Goal: Transaction & Acquisition: Purchase product/service

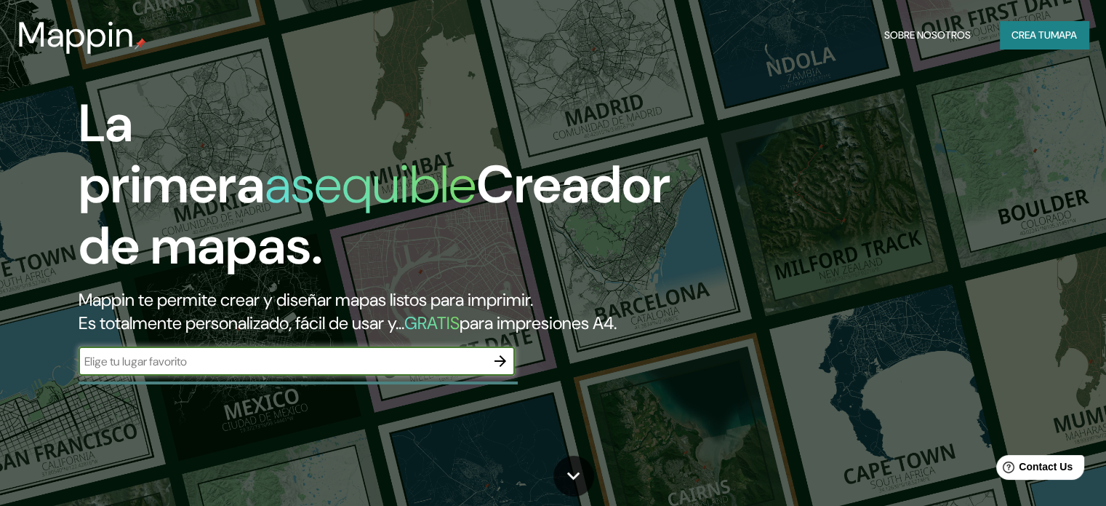
click at [343, 370] on input "text" at bounding box center [282, 361] width 407 height 17
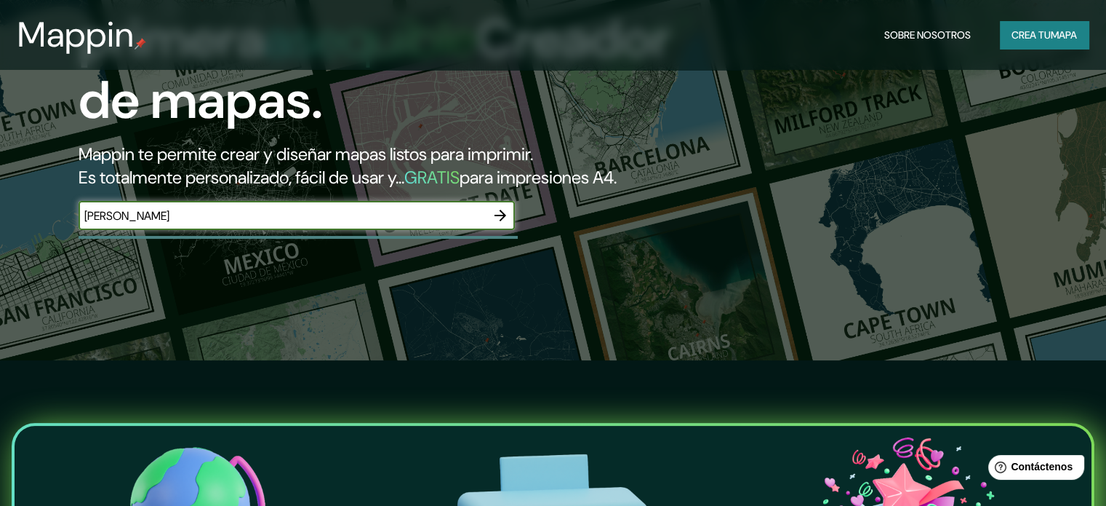
scroll to position [291, 0]
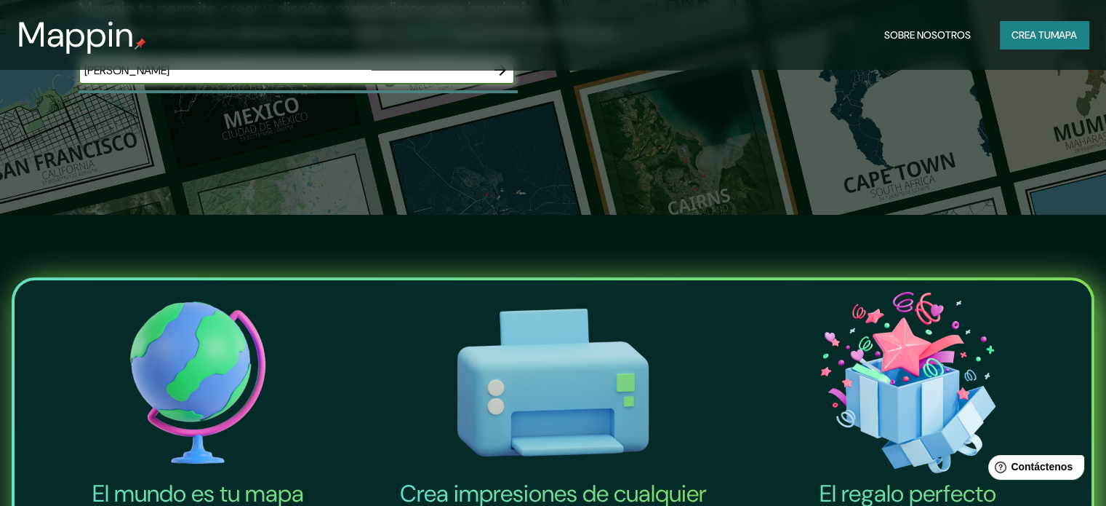
type input "VALDIVIA"
click at [500, 79] on icon "button" at bounding box center [500, 69] width 17 height 17
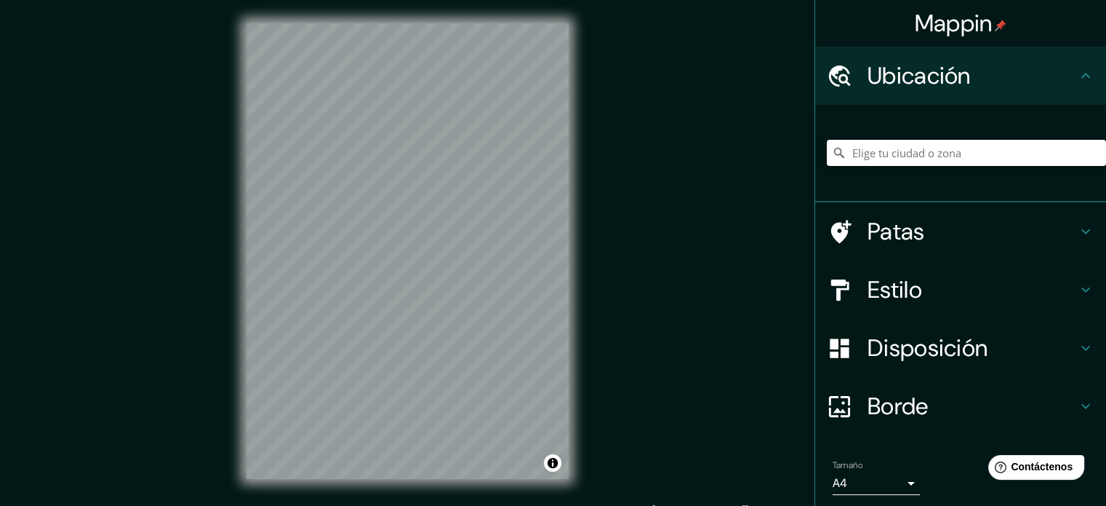
click at [903, 160] on input "Elige tu ciudad o zona" at bounding box center [966, 153] width 279 height 26
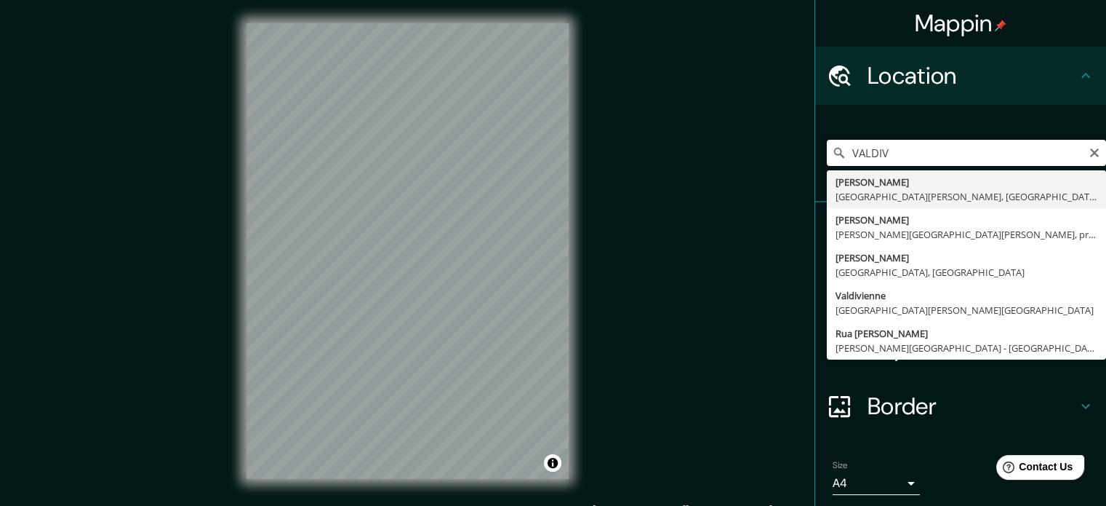
type input "Valdivia, Región de Los Ríos, Chile"
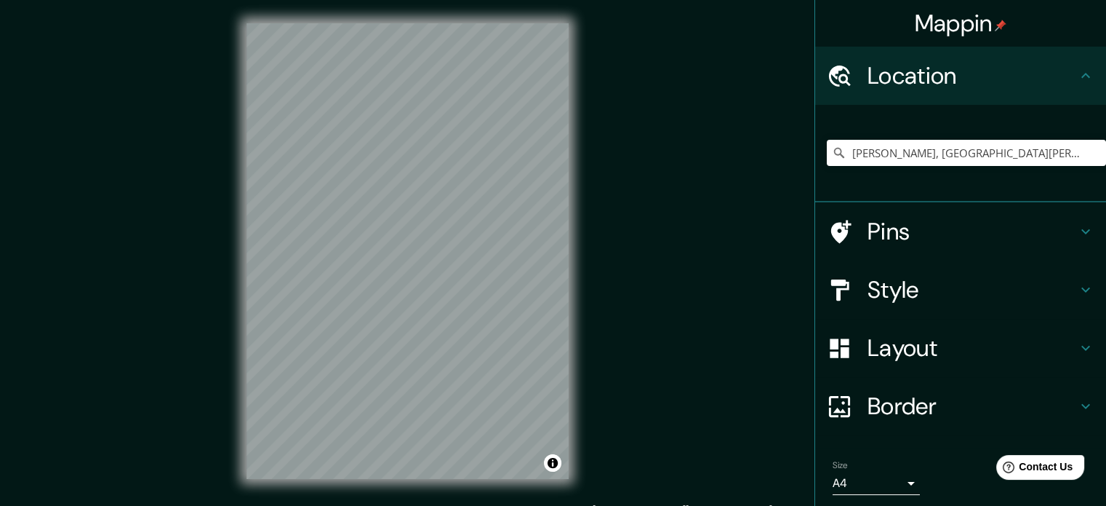
click at [953, 293] on h4 "Style" at bounding box center [973, 289] width 210 height 29
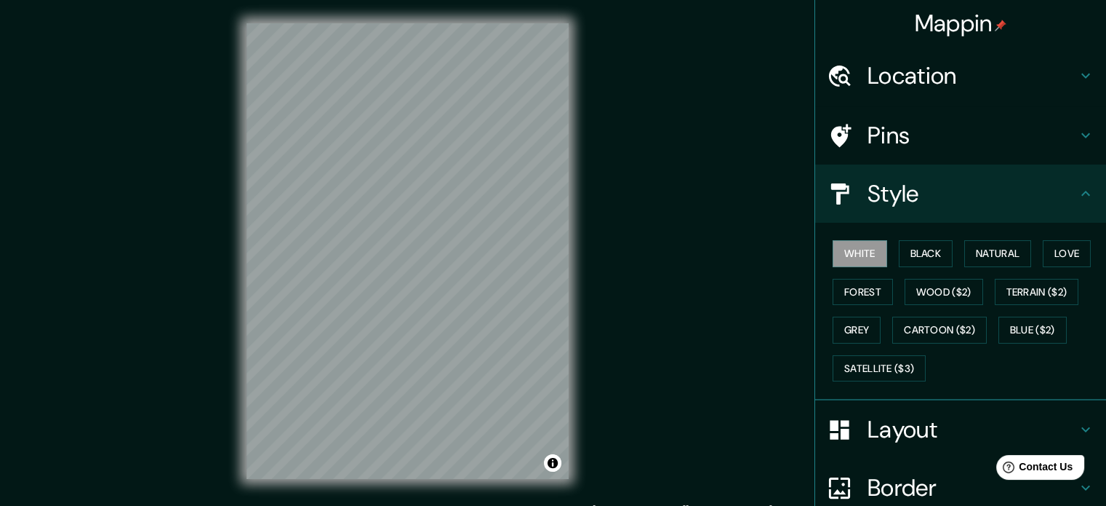
click at [905, 203] on h4 "Style" at bounding box center [973, 193] width 210 height 29
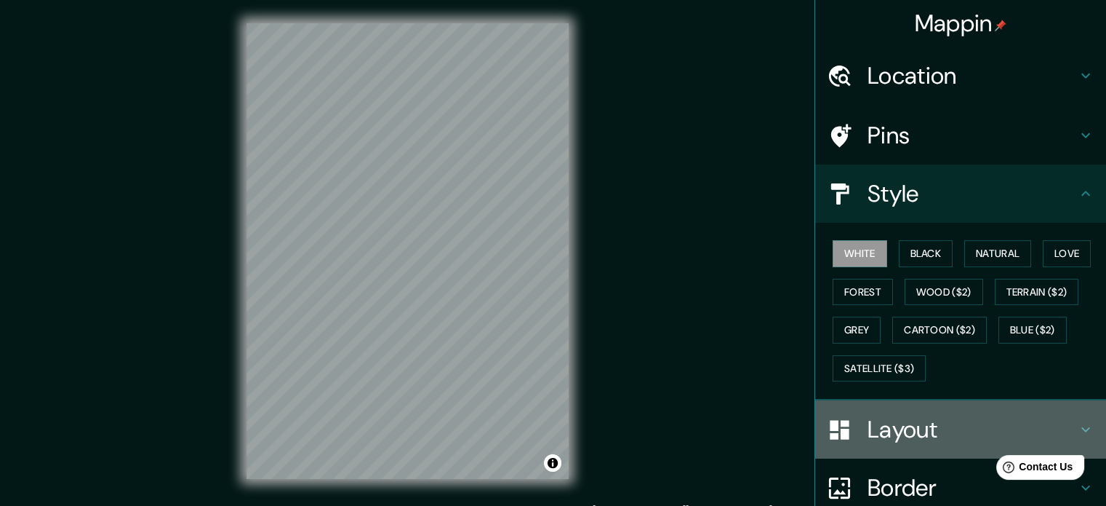
click at [946, 426] on h4 "Layout" at bounding box center [973, 429] width 210 height 29
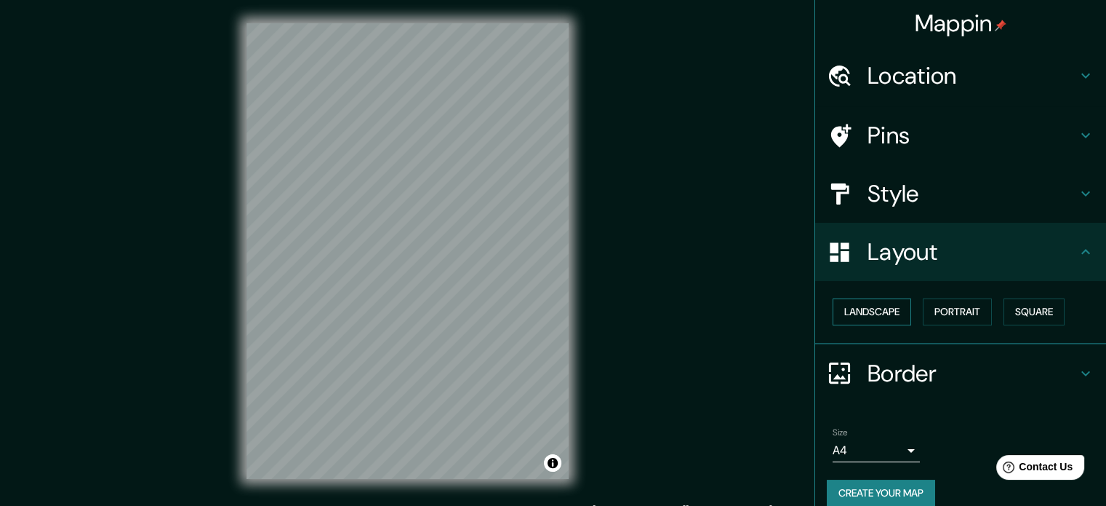
click at [879, 316] on button "Landscape" at bounding box center [872, 311] width 79 height 27
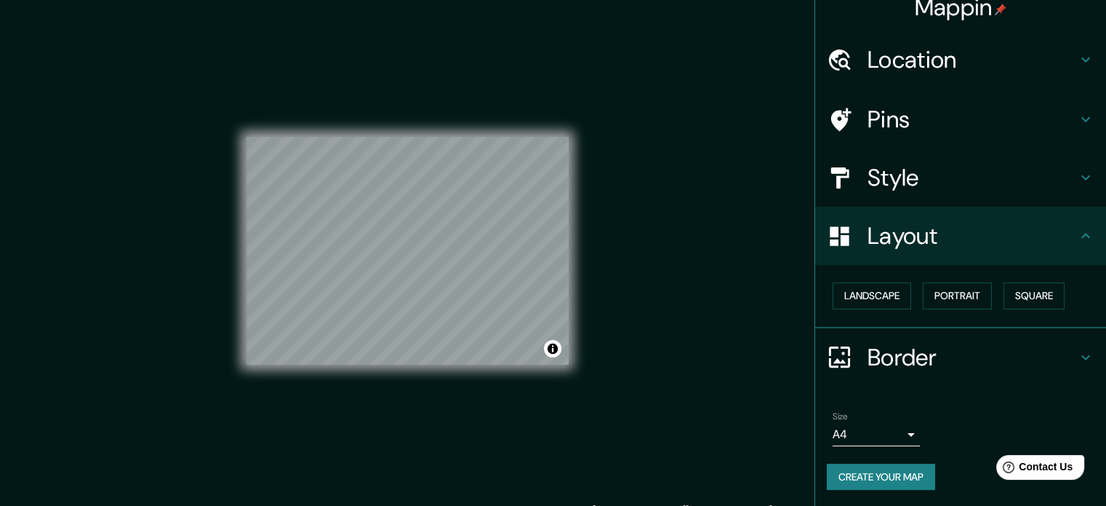
scroll to position [19, 0]
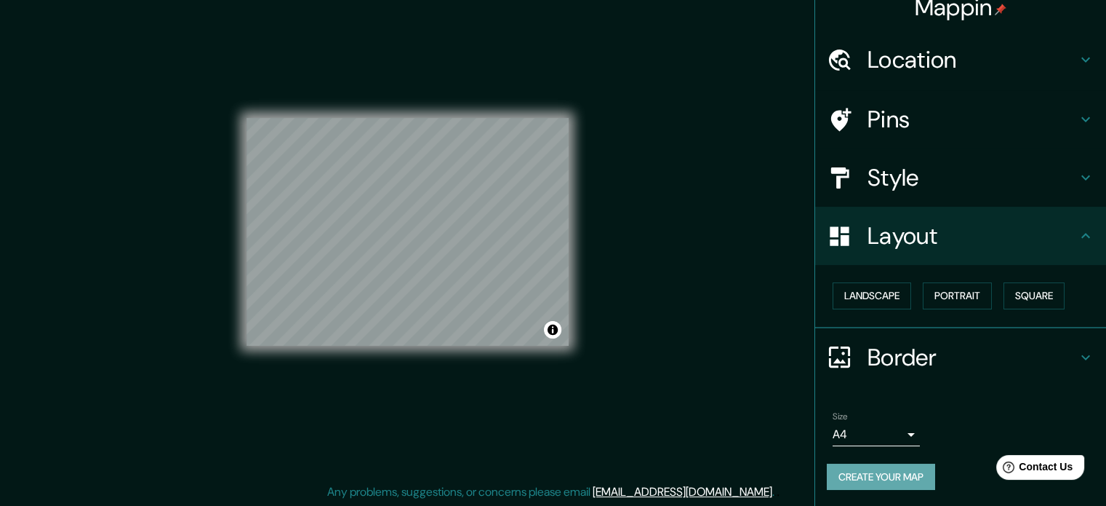
click at [885, 480] on button "Create your map" at bounding box center [881, 476] width 108 height 27
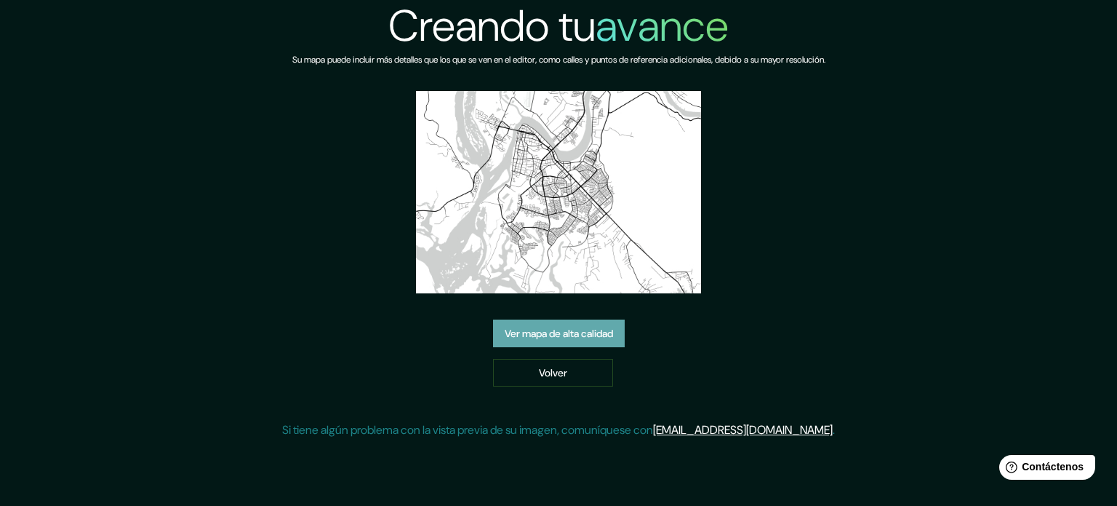
click at [579, 327] on font "Ver mapa de alta calidad" at bounding box center [559, 333] width 108 height 13
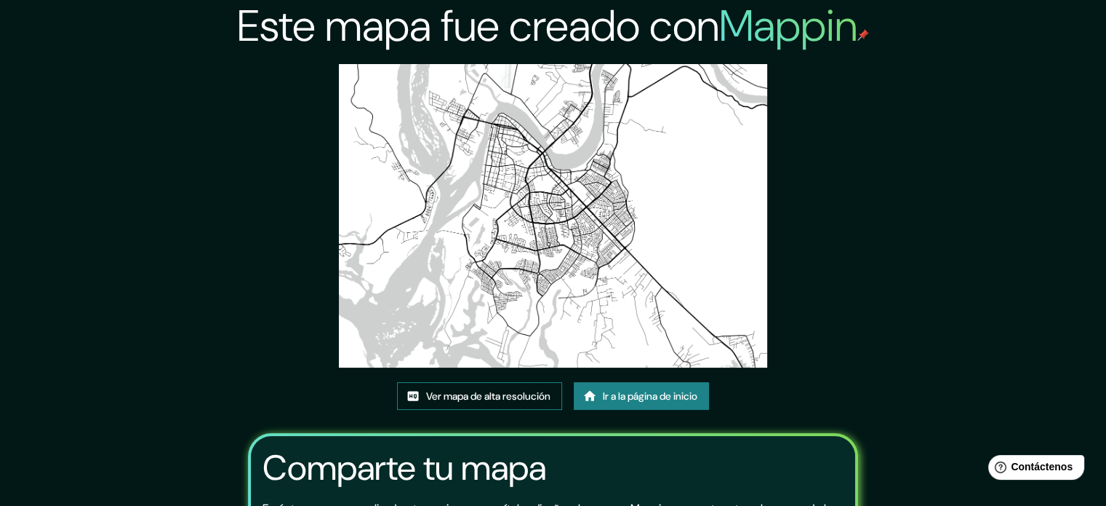
click at [471, 401] on font "Ver mapa de alta resolución" at bounding box center [488, 395] width 124 height 13
